Goal: Share content: Share content

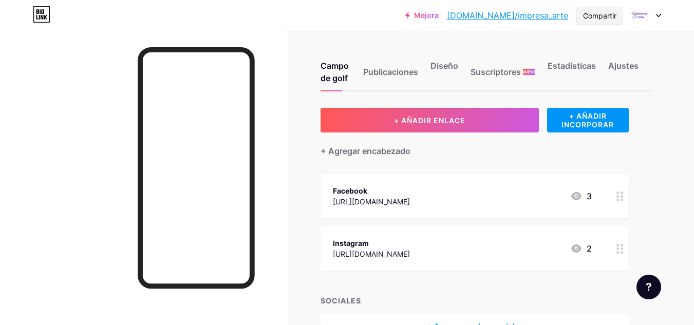
click at [610, 7] on div "Compartir" at bounding box center [600, 16] width 47 height 18
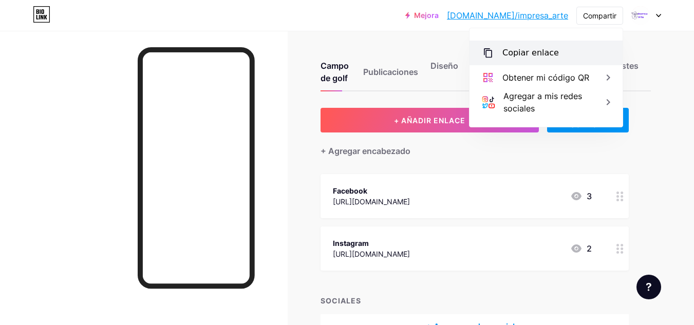
click at [563, 48] on div "Copiar enlace" at bounding box center [546, 53] width 153 height 25
